Goal: Task Accomplishment & Management: Use online tool/utility

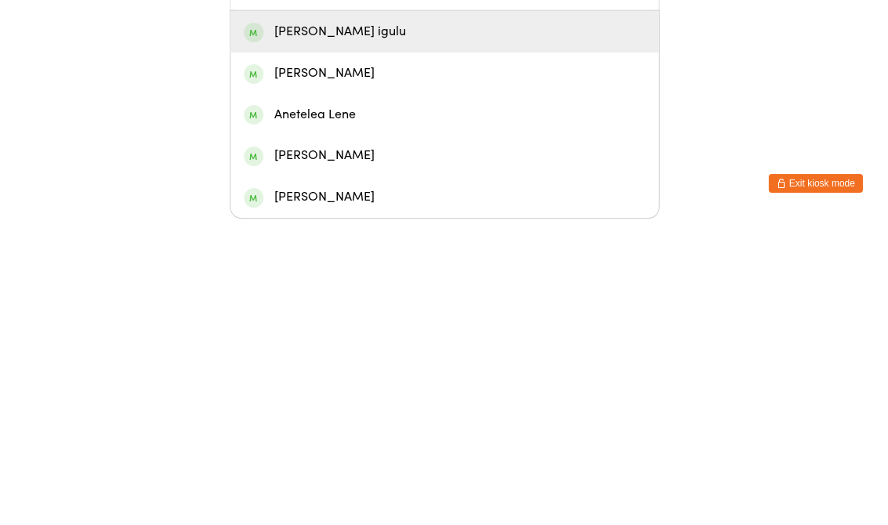
type input "Arsene"
click at [461, 328] on div "[PERSON_NAME] igulu" at bounding box center [444, 338] width 401 height 21
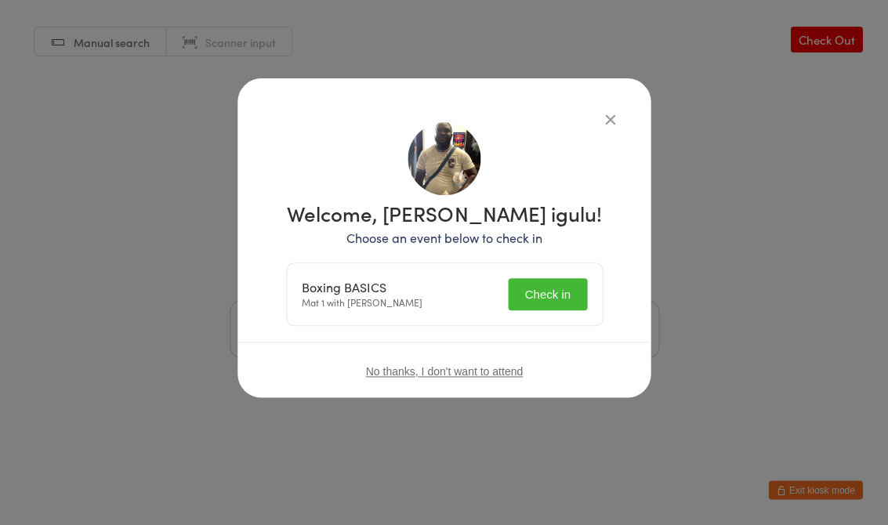
click at [556, 308] on button "Check in" at bounding box center [547, 294] width 78 height 32
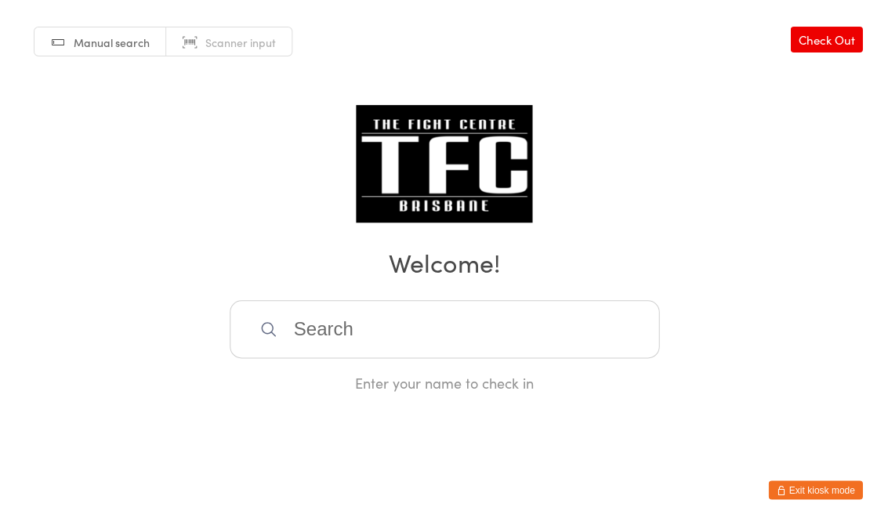
click at [380, 337] on input "search" at bounding box center [444, 329] width 429 height 58
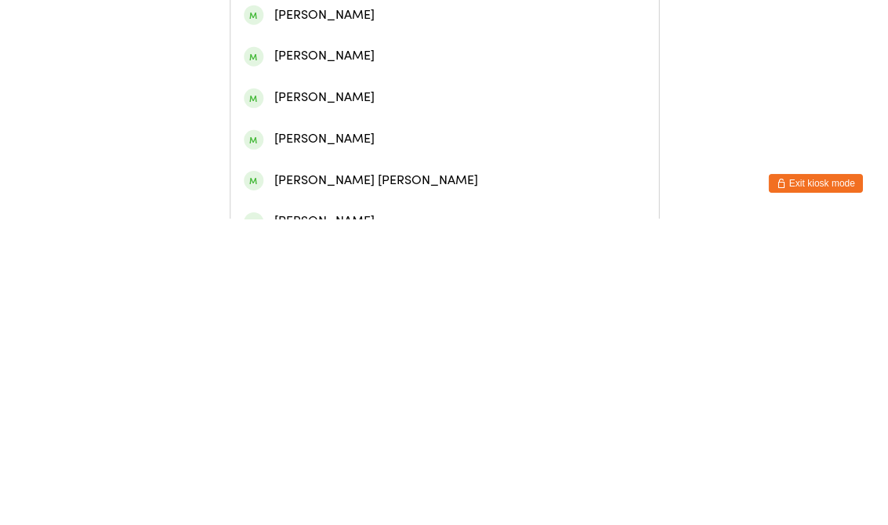
type input "[PERSON_NAME]"
click at [811, 480] on button "Exit kiosk mode" at bounding box center [815, 489] width 94 height 19
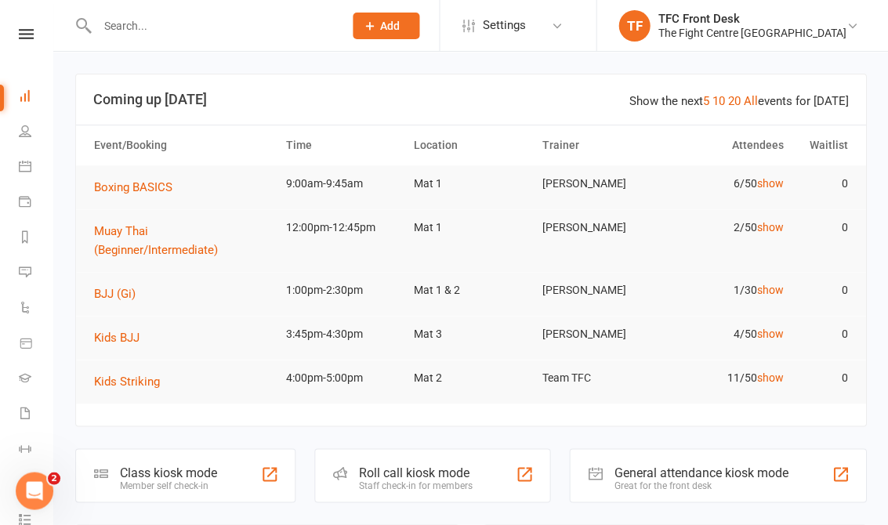
click at [675, 487] on div "Great for the front desk" at bounding box center [701, 485] width 174 height 11
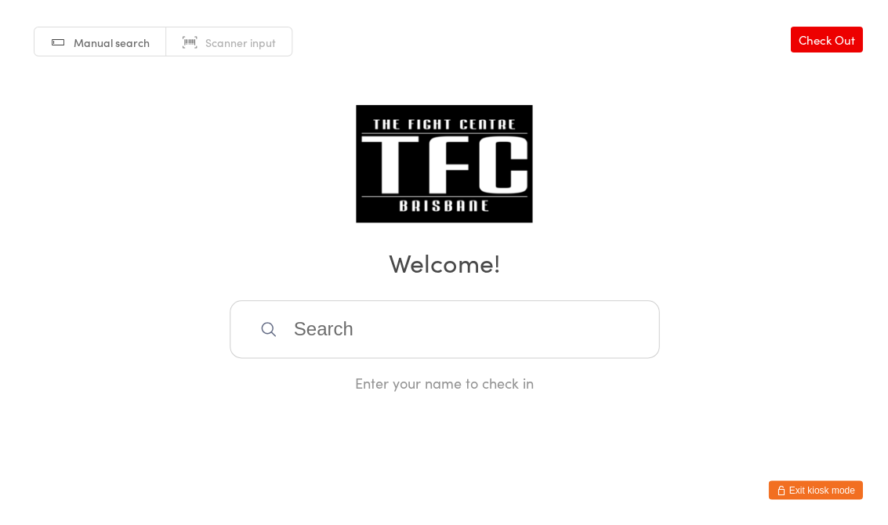
click at [385, 348] on input "search" at bounding box center [444, 329] width 429 height 58
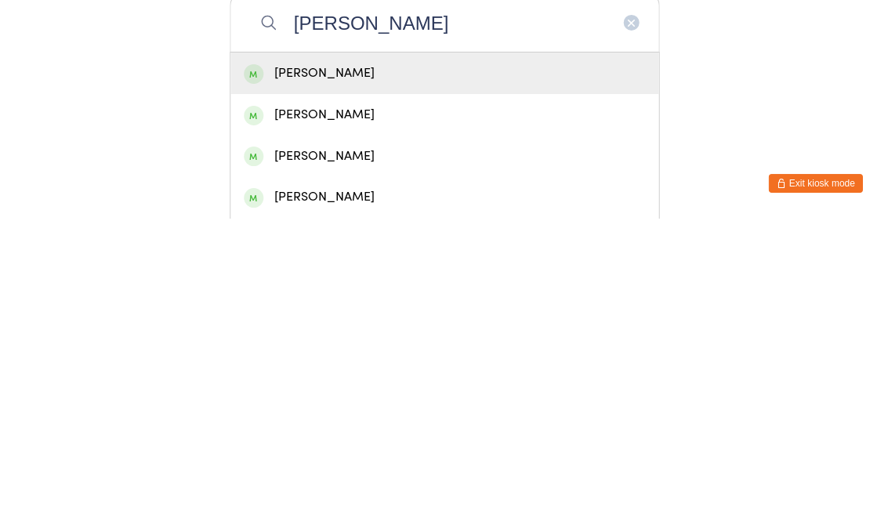
type input "David hooper"
click at [326, 369] on div "David Hooper" at bounding box center [444, 379] width 401 height 21
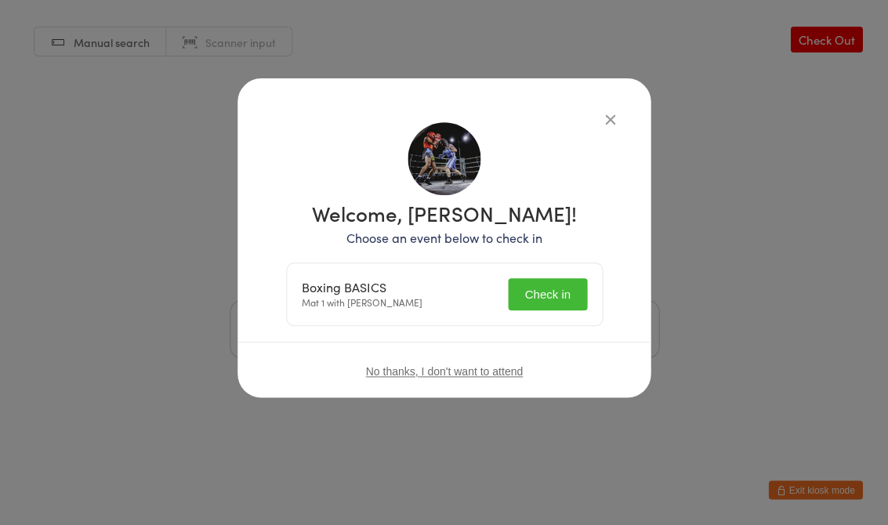
click at [549, 292] on button "Check in" at bounding box center [547, 294] width 78 height 32
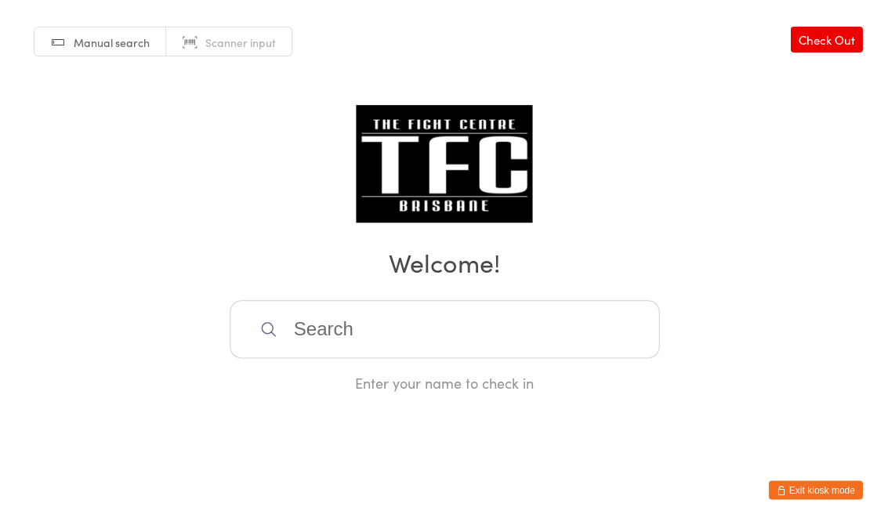
click at [537, 298] on div "Manual search Scanner input Check Out Welcome! Enter your name to check in" at bounding box center [444, 196] width 888 height 393
click at [511, 355] on input "search" at bounding box center [444, 329] width 429 height 58
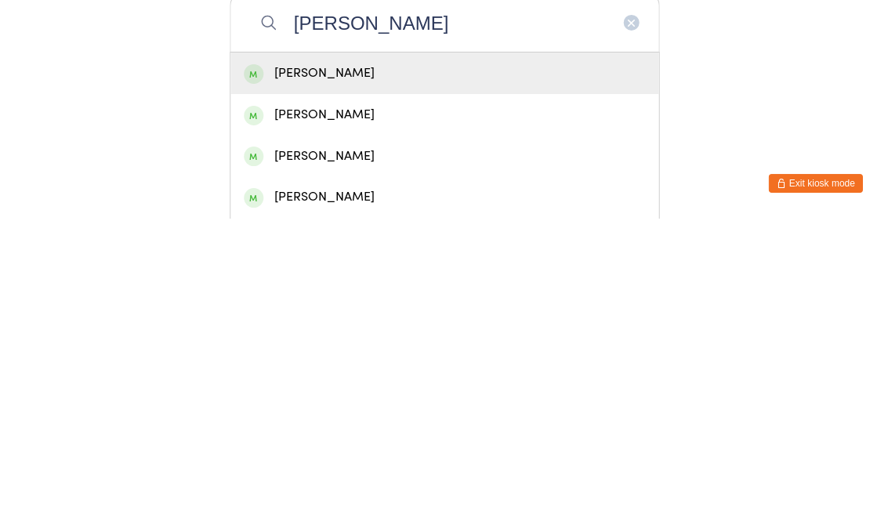
type input "Kellie"
click at [296, 369] on div "Kellie Rose" at bounding box center [444, 379] width 401 height 21
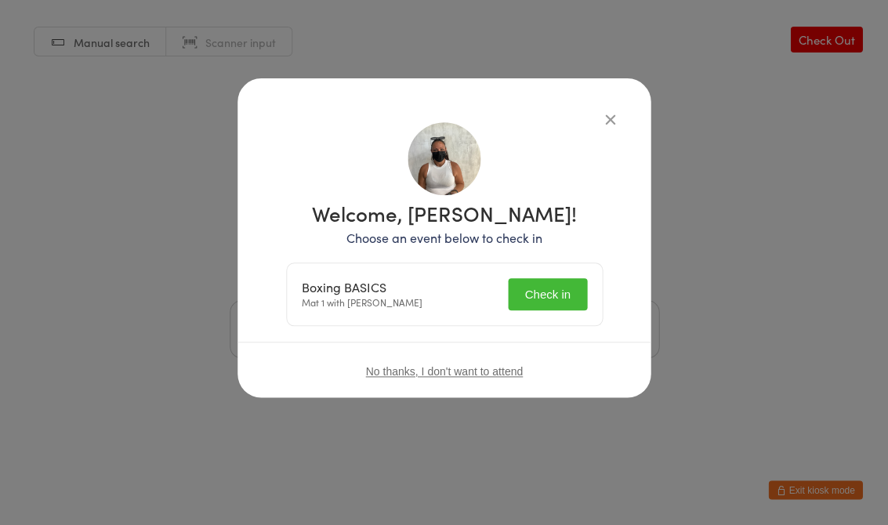
click at [530, 295] on button "Check in" at bounding box center [547, 294] width 78 height 32
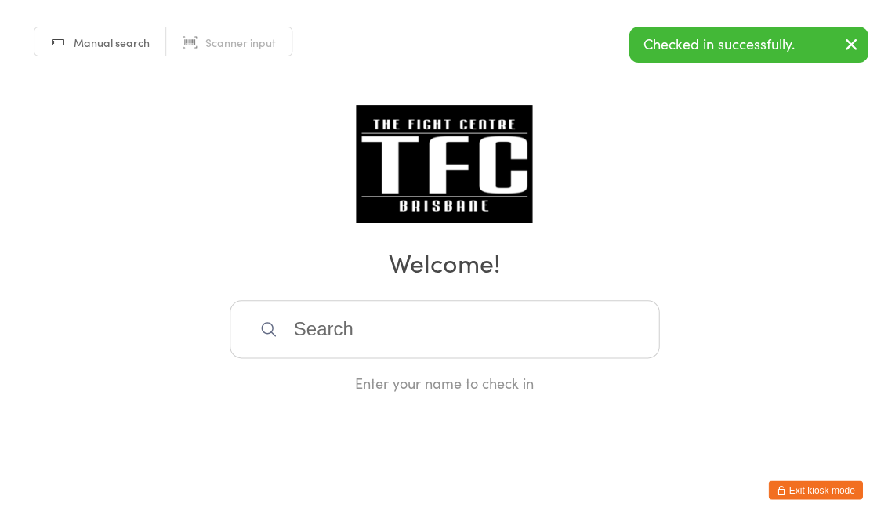
click at [402, 339] on input "search" at bounding box center [444, 329] width 429 height 58
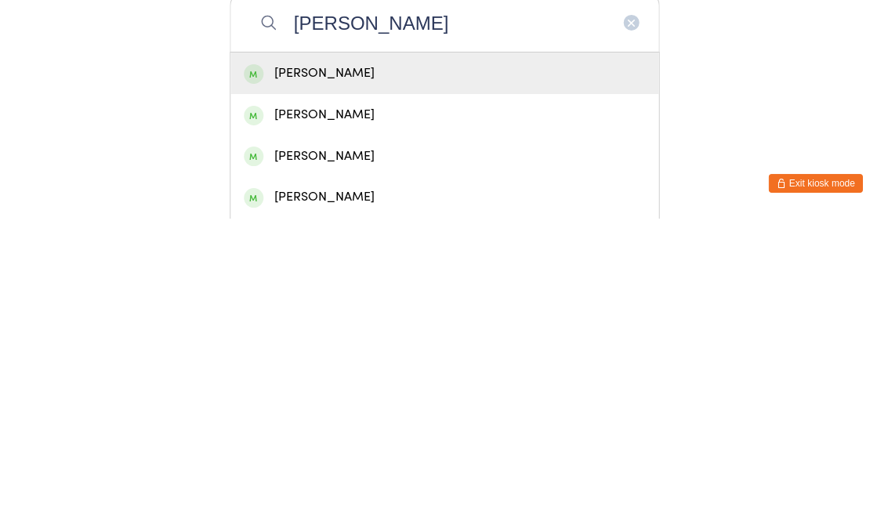
type input "Charles"
click at [418, 369] on div "Charles De Silva" at bounding box center [444, 379] width 401 height 21
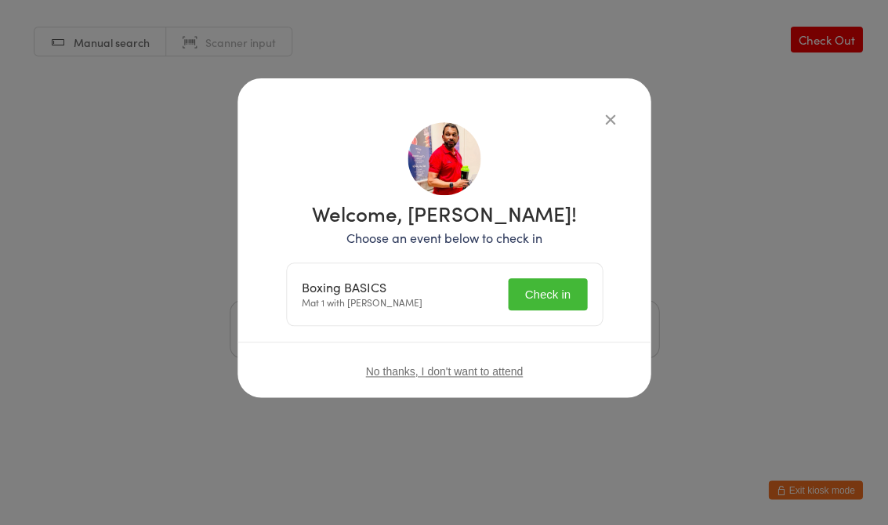
click at [545, 292] on button "Check in" at bounding box center [547, 294] width 78 height 32
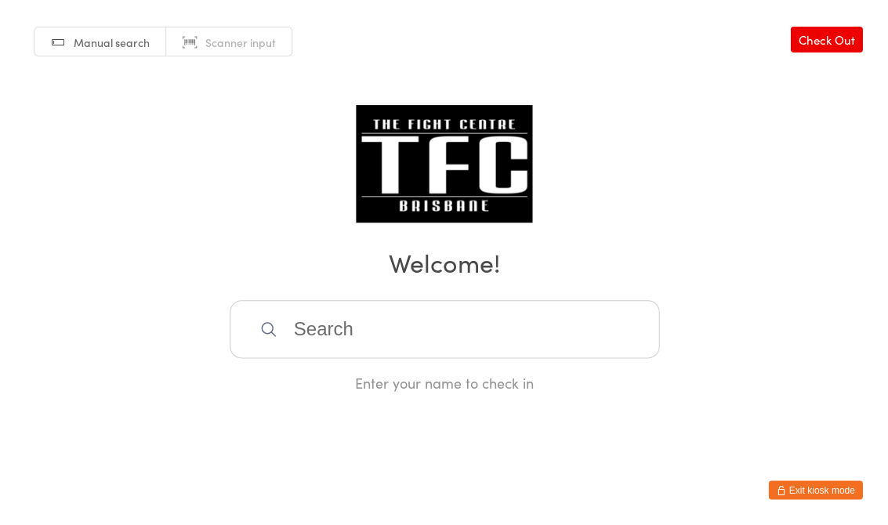
click at [457, 319] on input "search" at bounding box center [444, 329] width 429 height 58
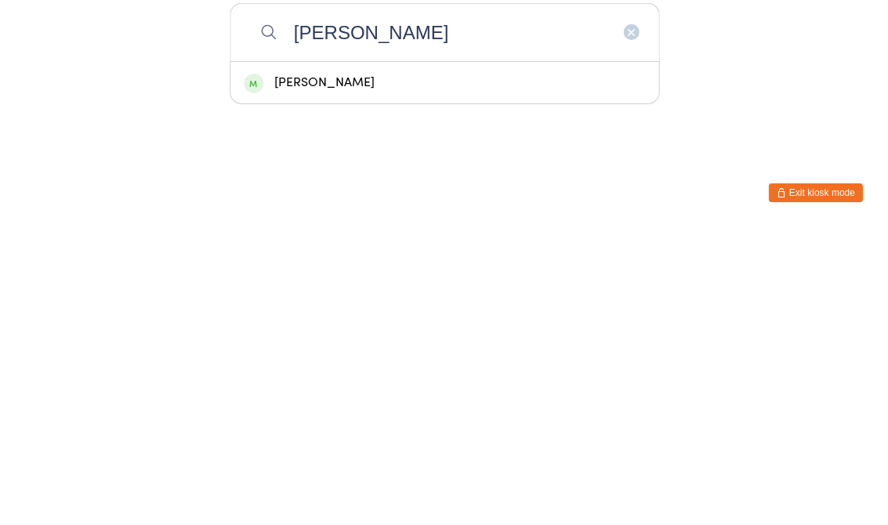
type input "Prabjot"
click at [433, 359] on div "Prabjot Singh" at bounding box center [444, 380] width 428 height 42
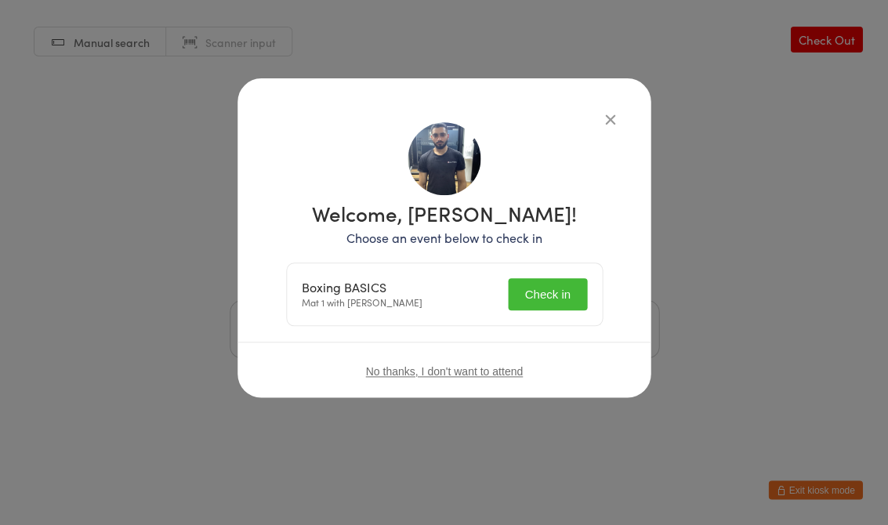
click at [531, 297] on button "Check in" at bounding box center [547, 294] width 78 height 32
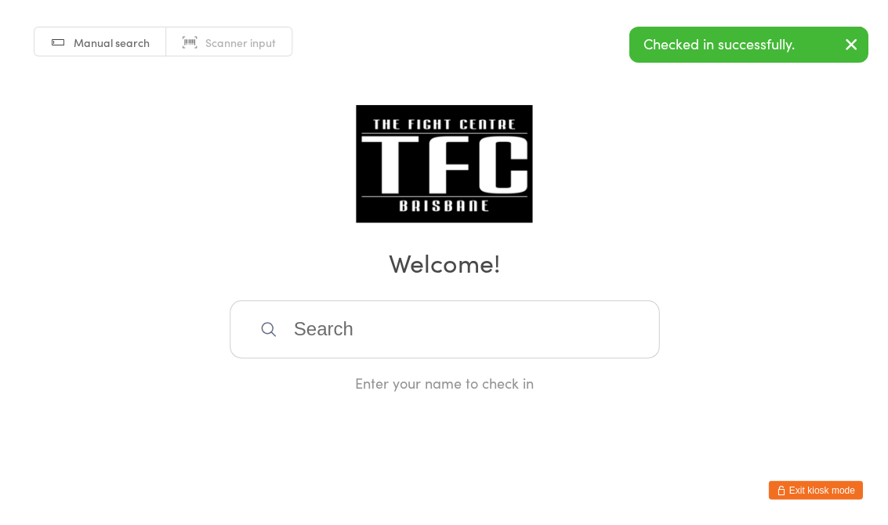
click at [613, 111] on div "Manual search Scanner input Check Out Welcome! Enter your name to check in" at bounding box center [444, 196] width 888 height 393
